Goal: Task Accomplishment & Management: Use online tool/utility

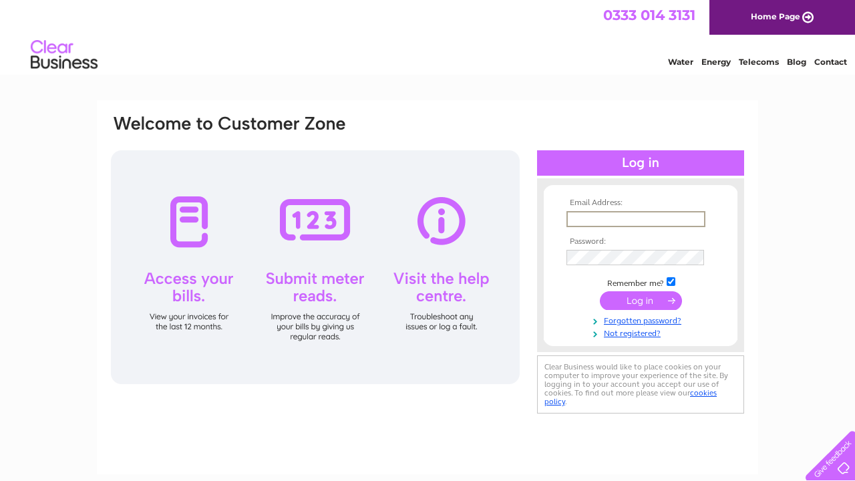
type input "stuart.bishop@replicaglassfibre.org"
click at [633, 300] on input "submit" at bounding box center [641, 300] width 82 height 19
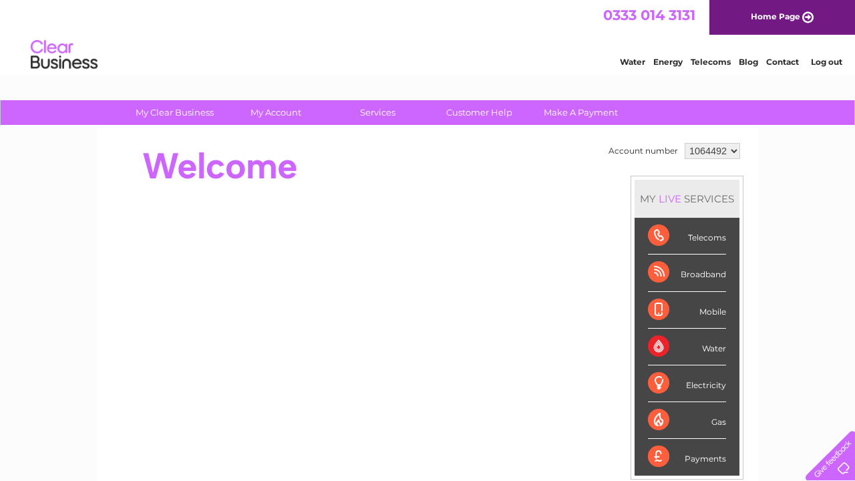
select select "1064618"
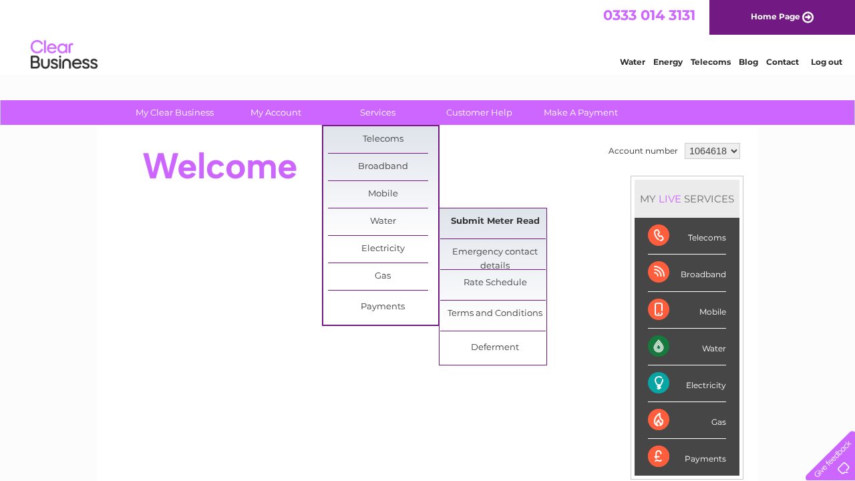
click at [475, 224] on link "Submit Meter Read" at bounding box center [495, 221] width 110 height 27
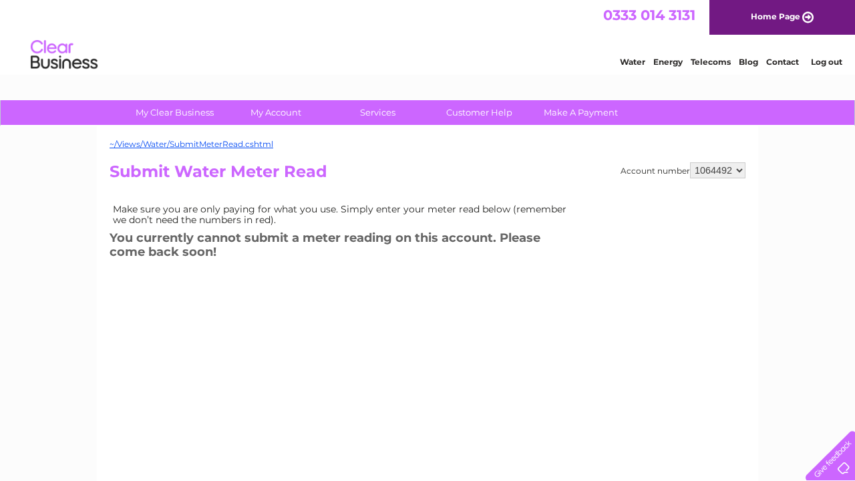
select select "1064618"
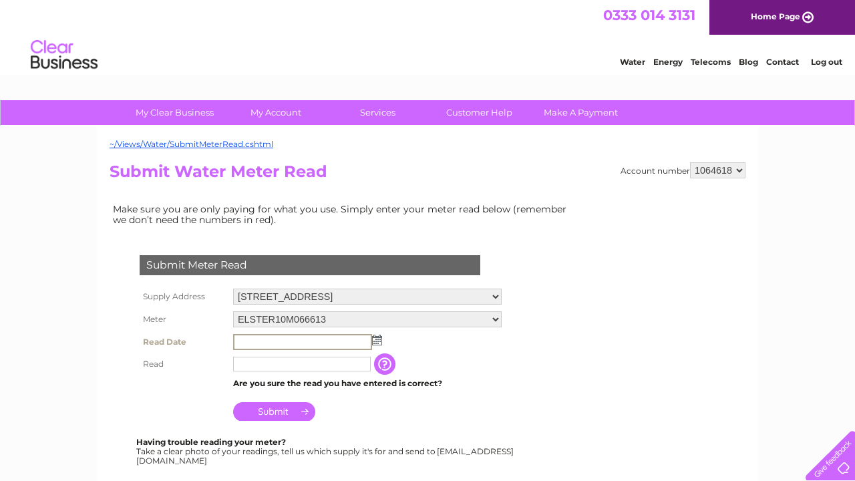
click at [297, 344] on input "text" at bounding box center [302, 342] width 139 height 16
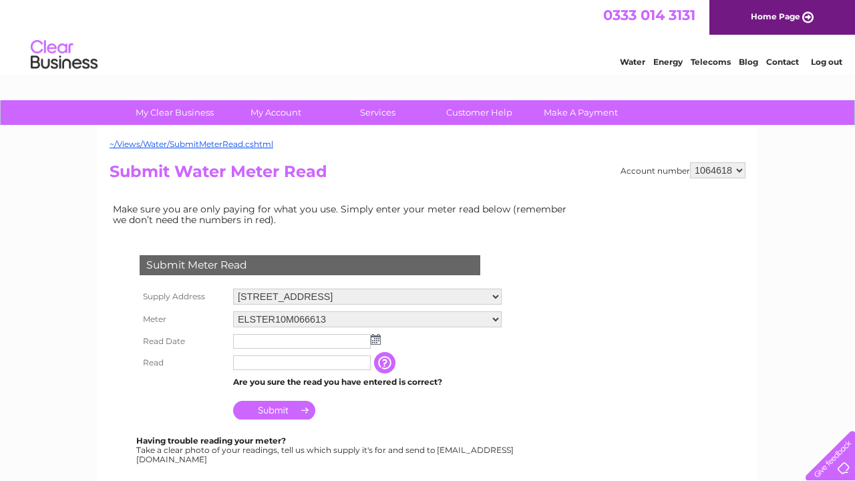
click at [377, 345] on img at bounding box center [376, 339] width 10 height 11
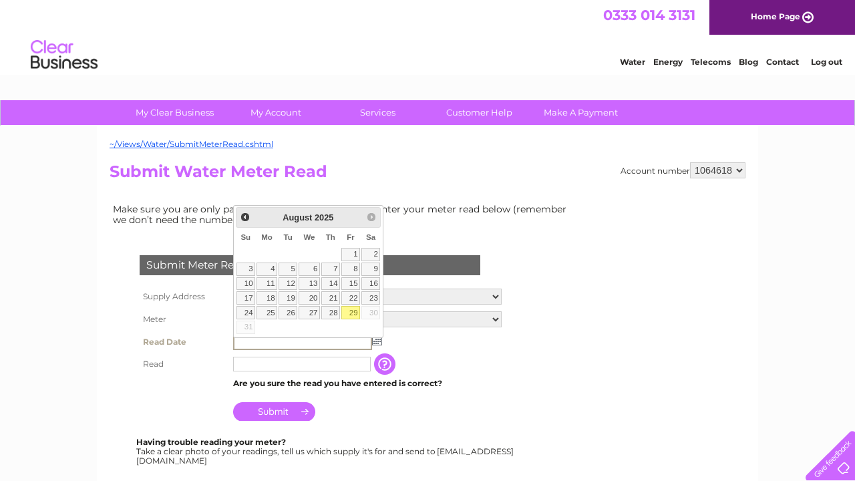
click at [353, 309] on link "29" at bounding box center [350, 312] width 19 height 13
type input "2025/08/29"
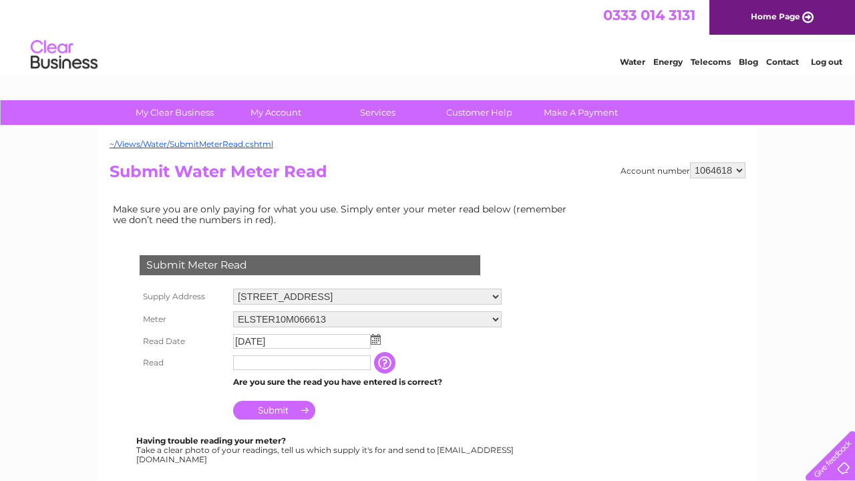
click at [249, 368] on input "text" at bounding box center [302, 362] width 138 height 15
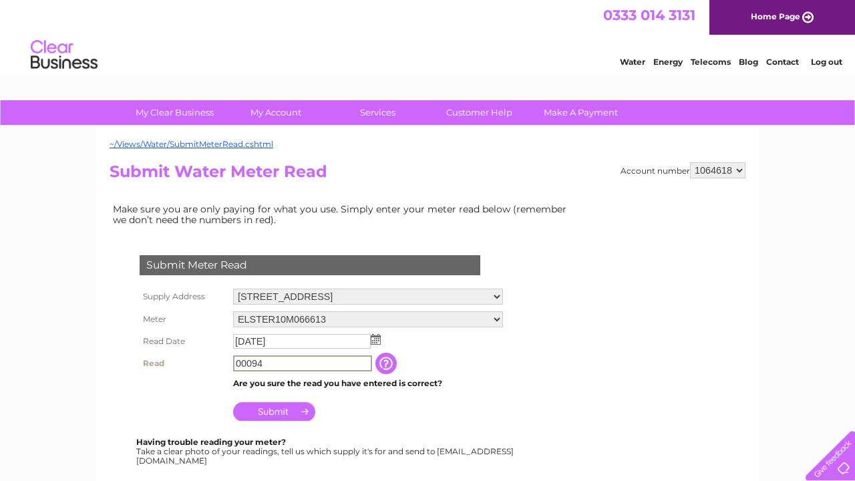
type input "00094"
click at [287, 421] on input "Submit" at bounding box center [274, 411] width 82 height 19
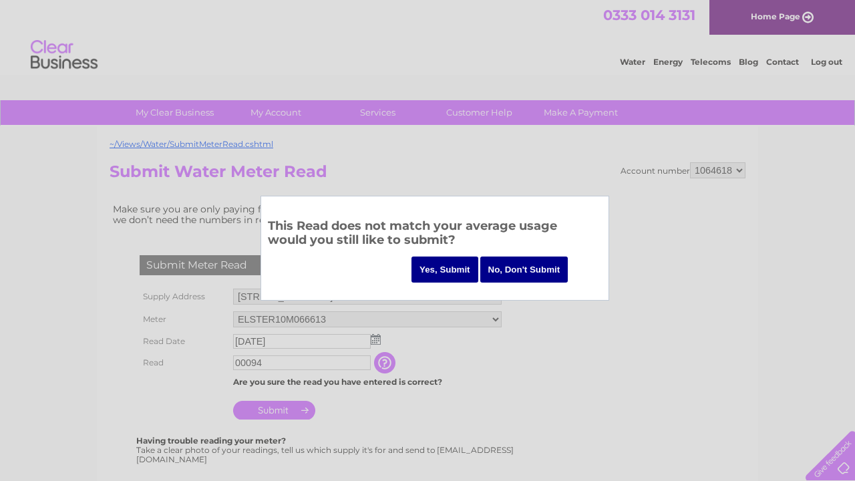
click at [443, 268] on input "Yes, Submit" at bounding box center [444, 269] width 67 height 26
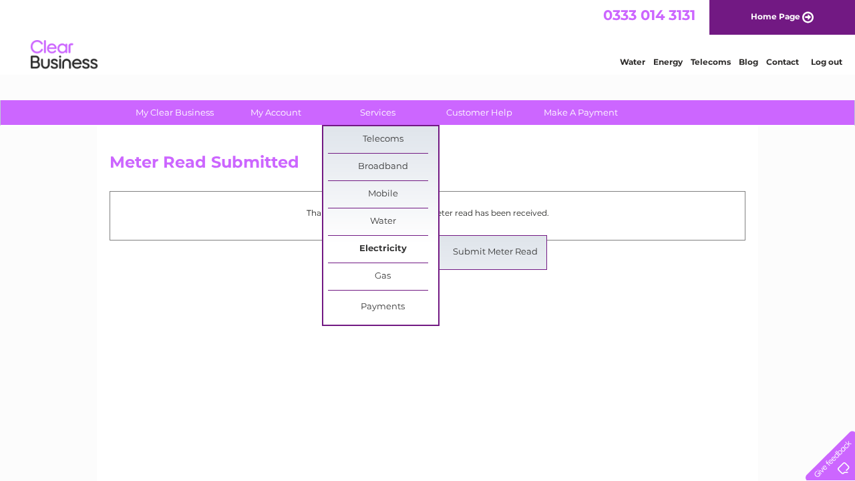
click at [377, 244] on link "Electricity" at bounding box center [383, 249] width 110 height 27
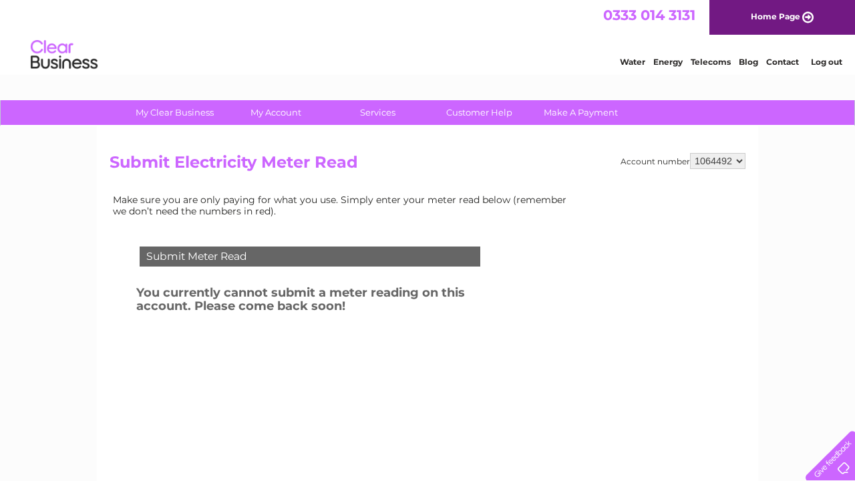
select select "1064618"
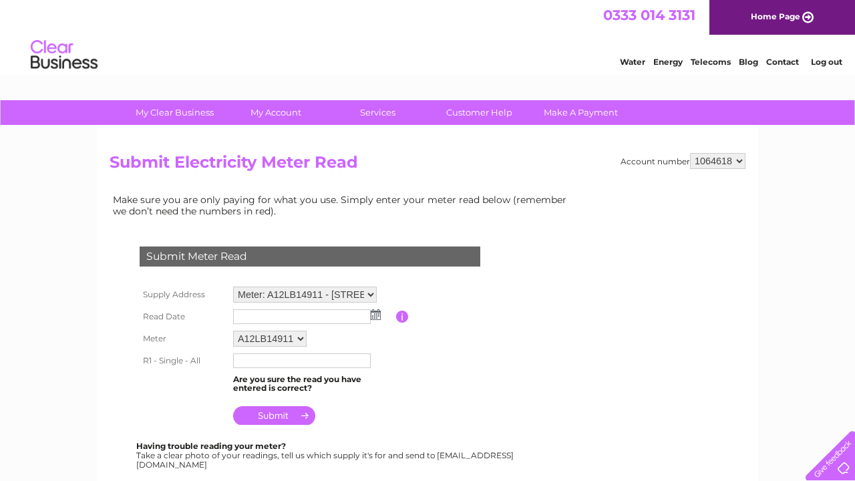
click at [375, 319] on img at bounding box center [376, 314] width 10 height 11
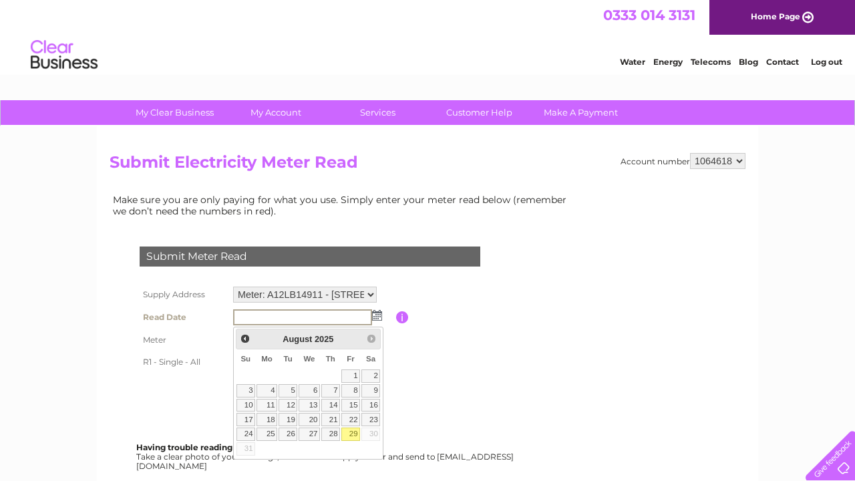
click at [353, 431] on link "29" at bounding box center [350, 433] width 19 height 13
type input "2025/08/29"
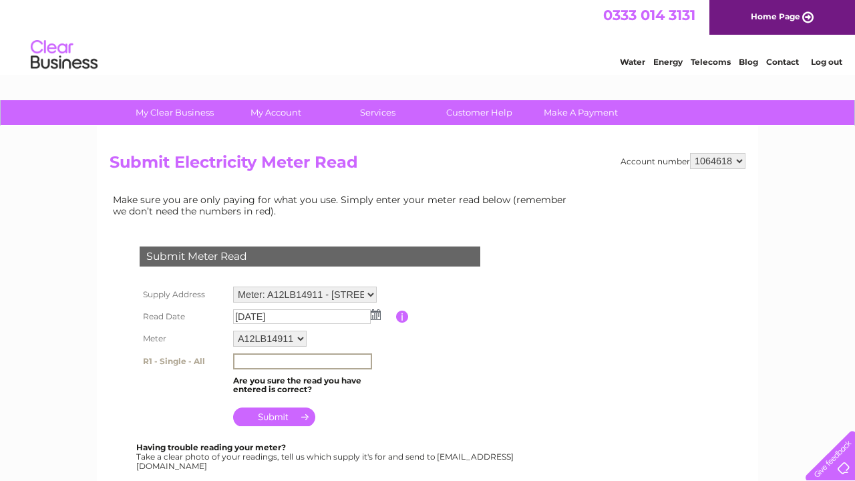
click at [241, 369] on input "text" at bounding box center [302, 361] width 139 height 16
type input "013020"
click at [272, 423] on input "submit" at bounding box center [274, 416] width 82 height 19
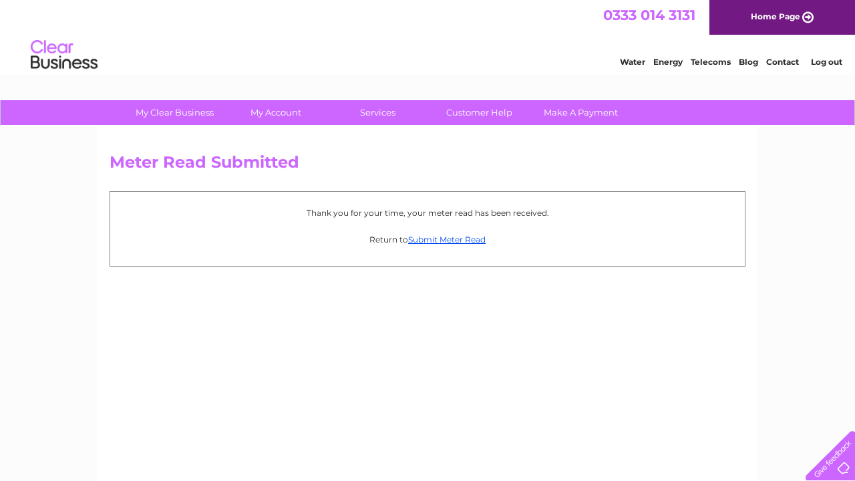
click at [828, 61] on link "Log out" at bounding box center [826, 62] width 31 height 10
